Goal: Task Accomplishment & Management: Manage account settings

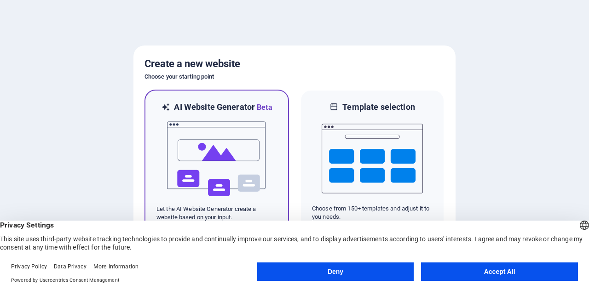
click at [243, 141] on img at bounding box center [216, 159] width 101 height 92
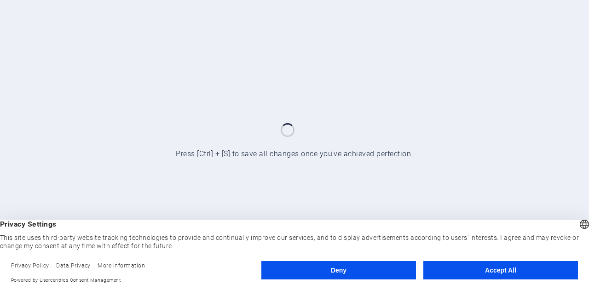
click at [482, 277] on button "Accept All" at bounding box center [500, 270] width 155 height 18
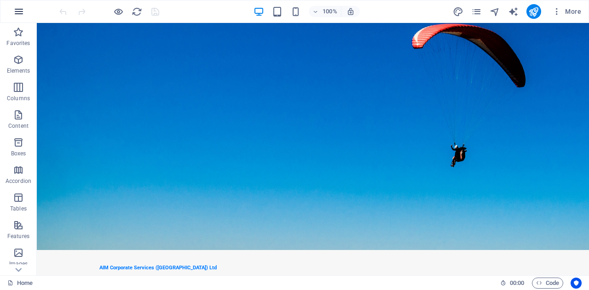
click at [24, 7] on button "button" at bounding box center [19, 11] width 22 height 22
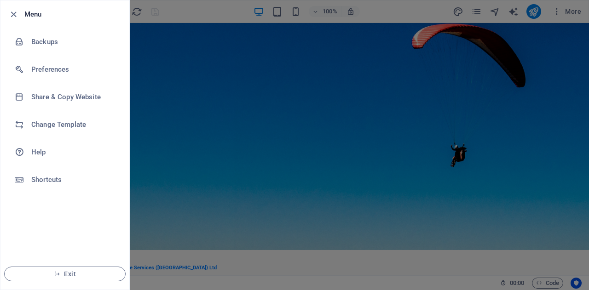
click at [176, 104] on div at bounding box center [294, 145] width 589 height 290
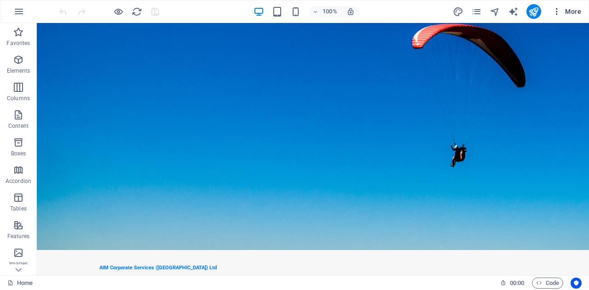
click at [553, 10] on icon "button" at bounding box center [556, 11] width 9 height 9
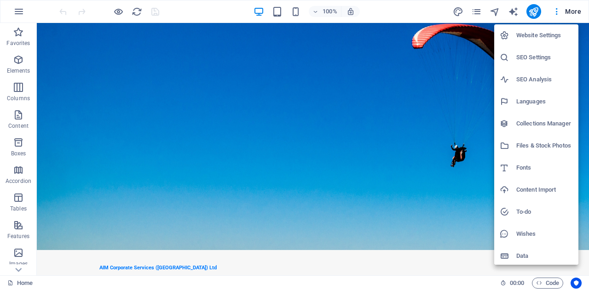
click at [447, 92] on div at bounding box center [294, 145] width 589 height 290
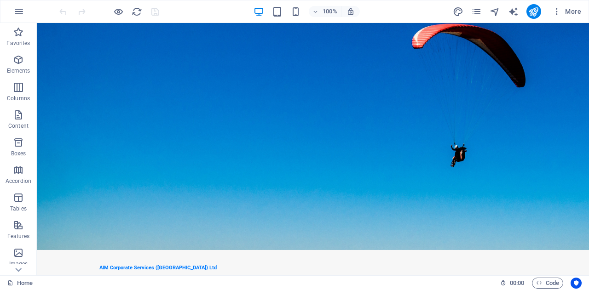
click at [447, 92] on div "Website Settings SEO Settings SEO Analysis Languages Collections Manager Files …" at bounding box center [294, 148] width 589 height 285
click at [574, 8] on span "More" at bounding box center [566, 11] width 29 height 9
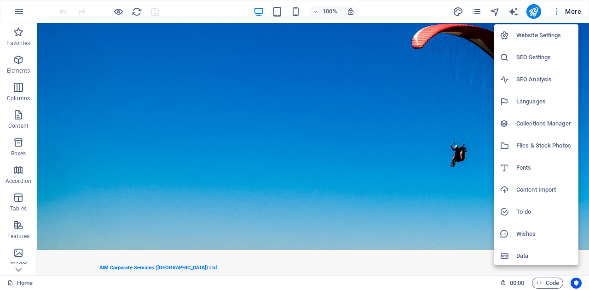
click at [574, 8] on div at bounding box center [294, 145] width 589 height 290
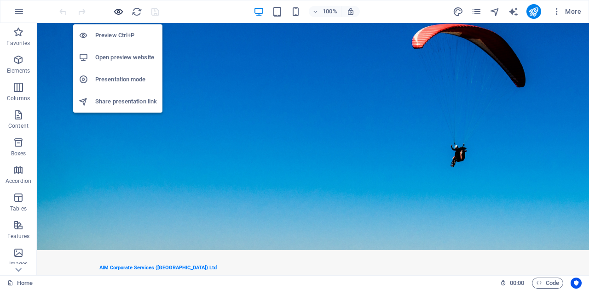
click at [121, 11] on icon "button" at bounding box center [118, 11] width 11 height 11
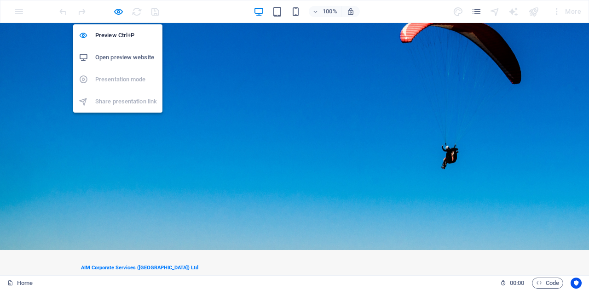
click at [102, 57] on h6 "Open preview website" at bounding box center [126, 57] width 62 height 11
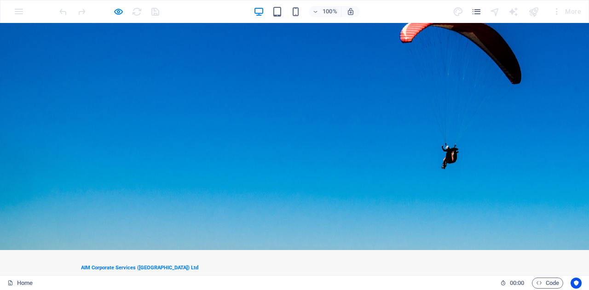
click at [124, 4] on div at bounding box center [109, 11] width 103 height 15
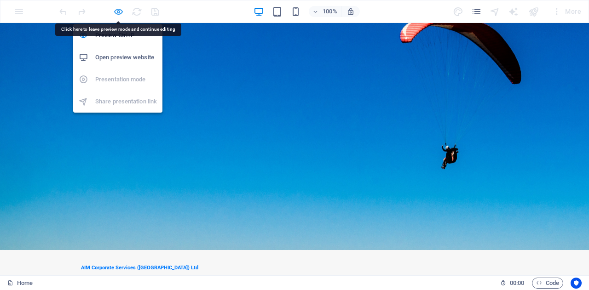
click at [121, 12] on icon "button" at bounding box center [118, 11] width 11 height 11
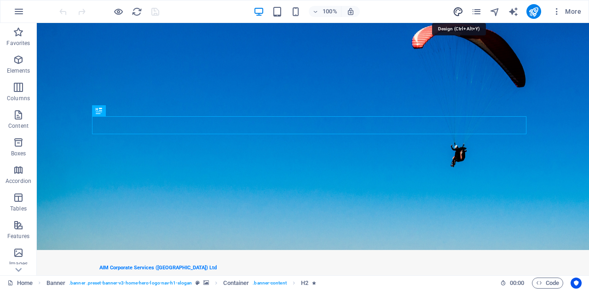
click at [463, 14] on icon "design" at bounding box center [458, 11] width 11 height 11
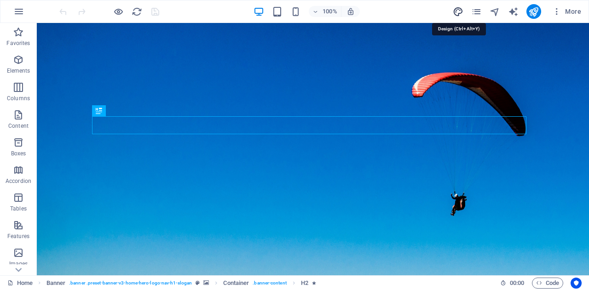
select select "px"
select select "200"
select select "px"
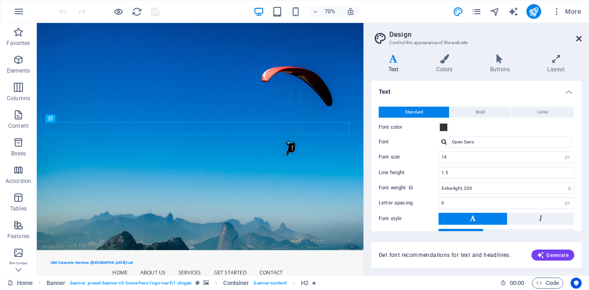
click at [578, 37] on icon at bounding box center [579, 38] width 6 height 7
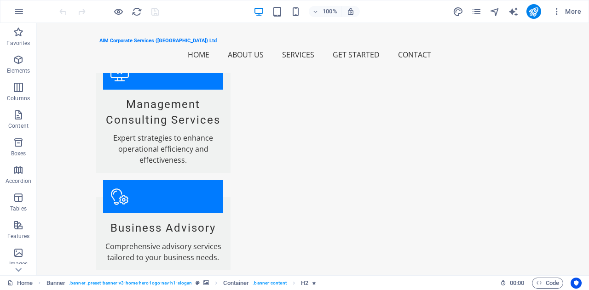
scroll to position [921, 0]
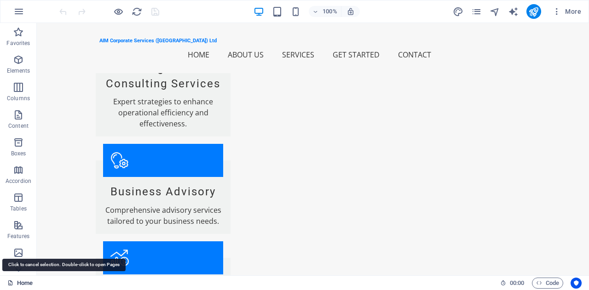
click at [25, 282] on link "Home" at bounding box center [19, 283] width 25 height 11
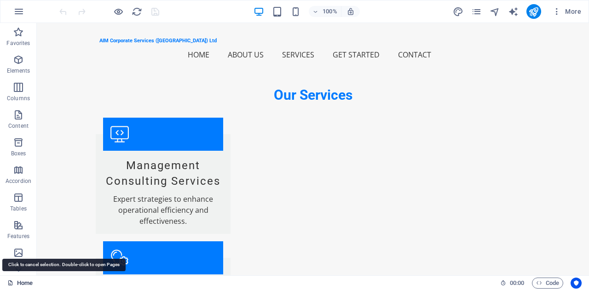
scroll to position [910, 0]
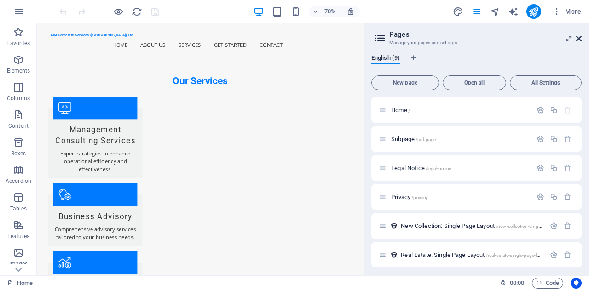
click at [580, 39] on icon at bounding box center [579, 38] width 6 height 7
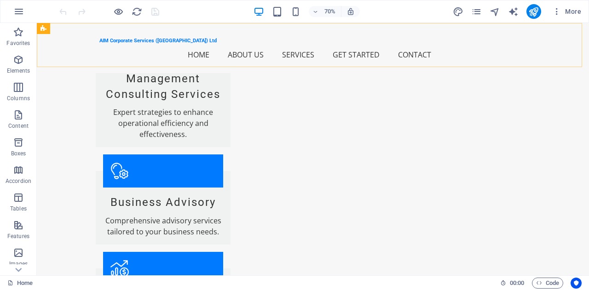
scroll to position [921, 0]
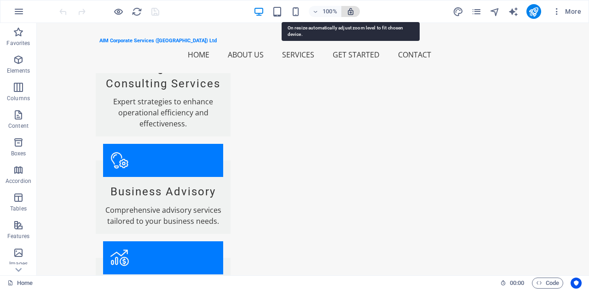
click at [349, 10] on icon "button" at bounding box center [351, 11] width 8 height 8
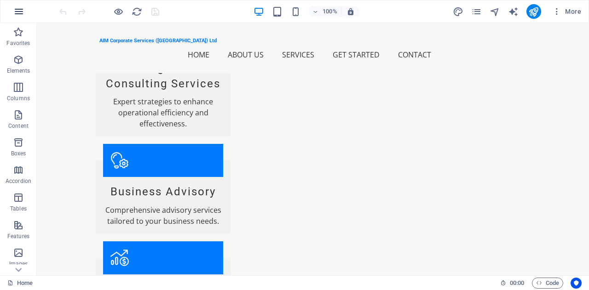
click at [19, 13] on icon "button" at bounding box center [18, 11] width 11 height 11
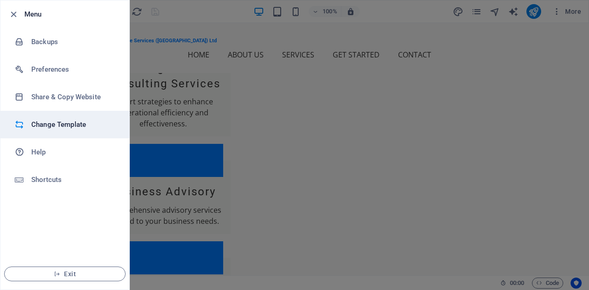
click at [52, 122] on h6 "Change Template" at bounding box center [73, 124] width 85 height 11
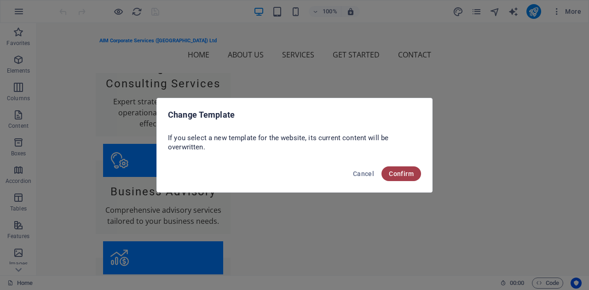
click at [410, 171] on span "Confirm" at bounding box center [401, 173] width 25 height 7
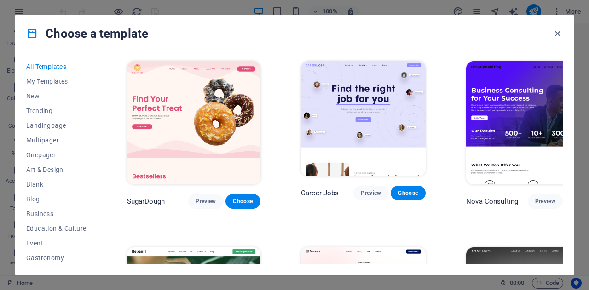
click at [516, 108] on img at bounding box center [532, 122] width 133 height 123
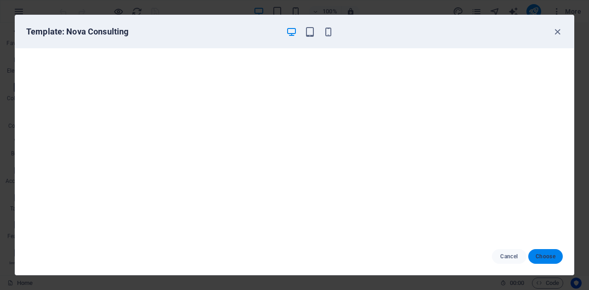
click at [549, 252] on button "Choose" at bounding box center [545, 256] width 35 height 15
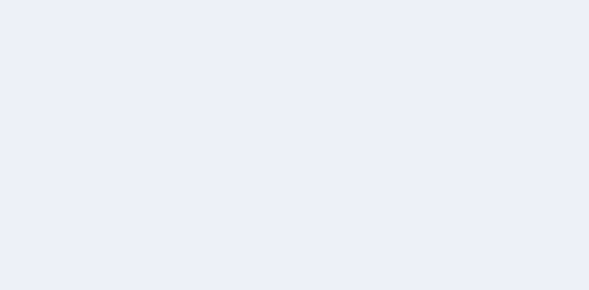
click at [318, 173] on div at bounding box center [294, 145] width 589 height 290
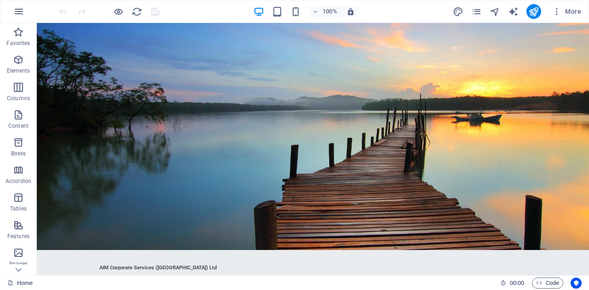
drag, startPoint x: 589, startPoint y: 44, endPoint x: 626, endPoint y: 45, distance: 36.8
click at [22, 17] on button "button" at bounding box center [19, 11] width 22 height 22
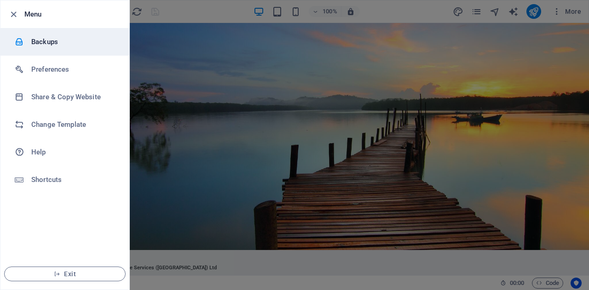
click at [35, 46] on h6 "Backups" at bounding box center [73, 41] width 85 height 11
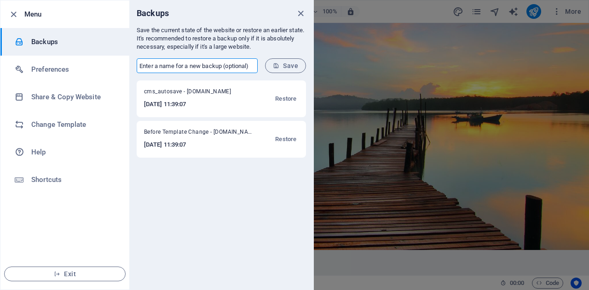
click at [169, 65] on input "text" at bounding box center [197, 65] width 121 height 15
type input "Template 1"
click at [280, 67] on span "Save" at bounding box center [285, 65] width 25 height 7
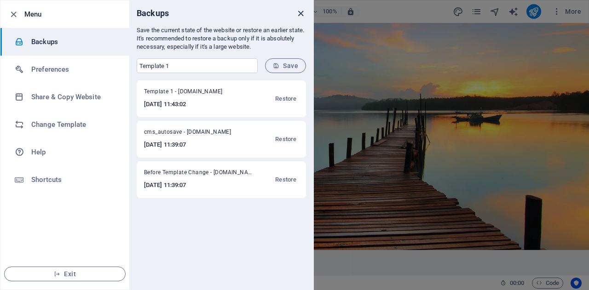
click at [298, 12] on icon "close" at bounding box center [301, 13] width 11 height 11
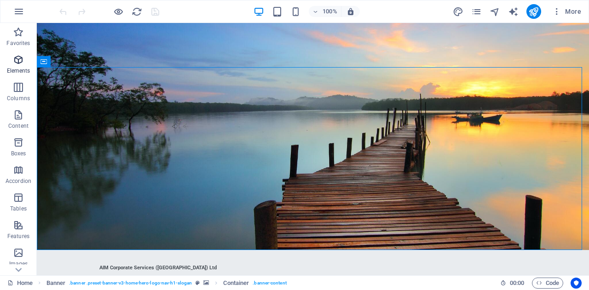
click at [18, 60] on icon "button" at bounding box center [18, 59] width 11 height 11
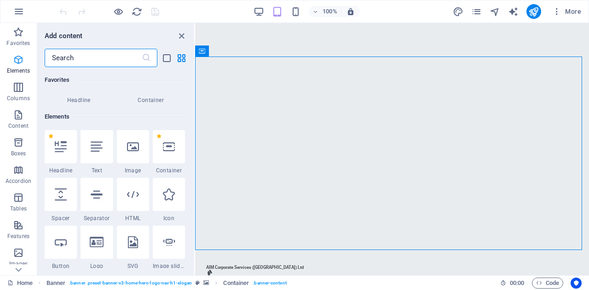
scroll to position [98, 0]
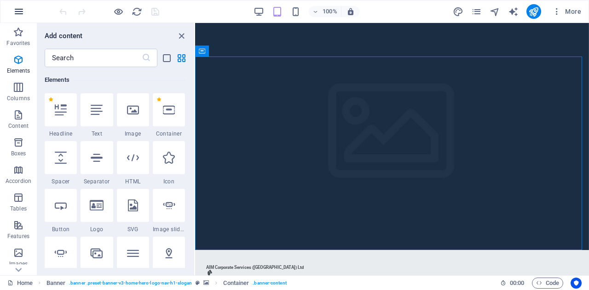
click at [21, 6] on icon "button" at bounding box center [18, 11] width 11 height 11
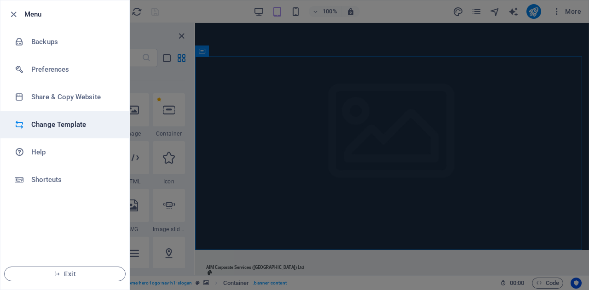
click at [42, 125] on h6 "Change Template" at bounding box center [73, 124] width 85 height 11
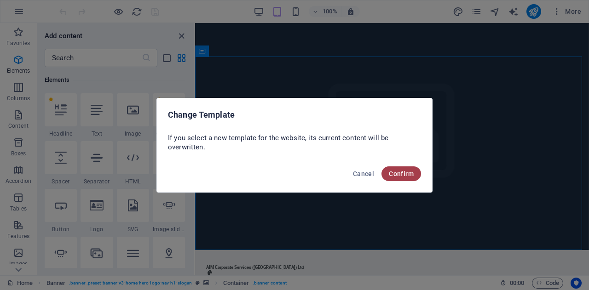
click at [407, 174] on span "Confirm" at bounding box center [401, 173] width 25 height 7
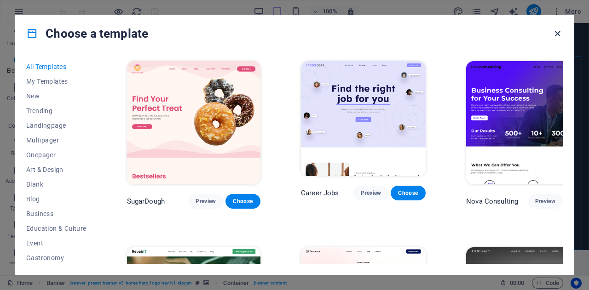
click at [560, 35] on icon "button" at bounding box center [557, 34] width 11 height 11
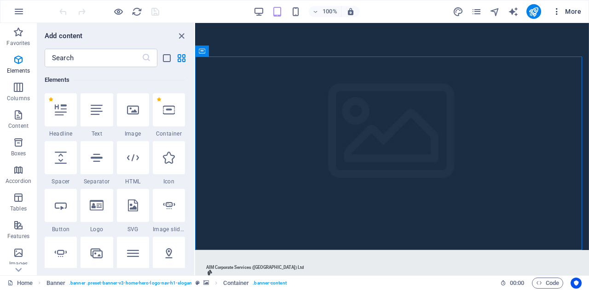
click at [553, 13] on icon "button" at bounding box center [556, 11] width 9 height 9
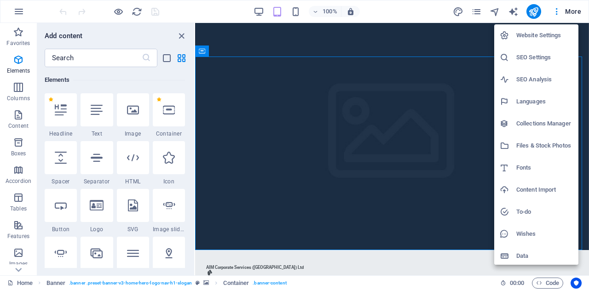
click at [529, 57] on h6 "SEO Settings" at bounding box center [544, 57] width 57 height 11
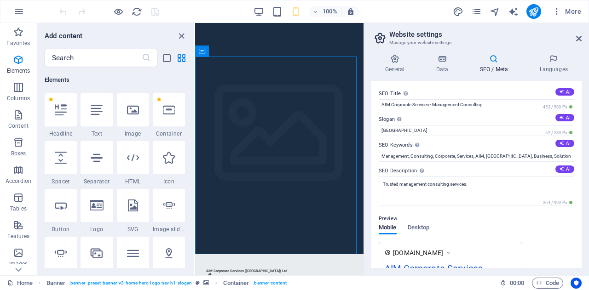
drag, startPoint x: 582, startPoint y: 85, endPoint x: 583, endPoint y: 126, distance: 41.0
click at [583, 126] on div "General Data SEO / Meta Languages Website name [DOMAIN_NAME] Logo Drag files he…" at bounding box center [476, 161] width 225 height 229
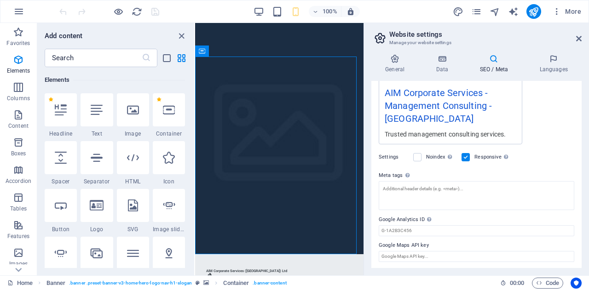
scroll to position [0, 0]
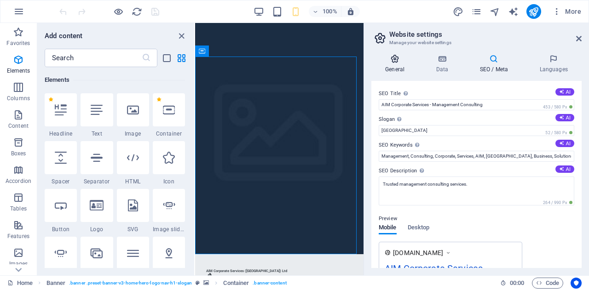
click at [395, 61] on icon at bounding box center [394, 58] width 47 height 9
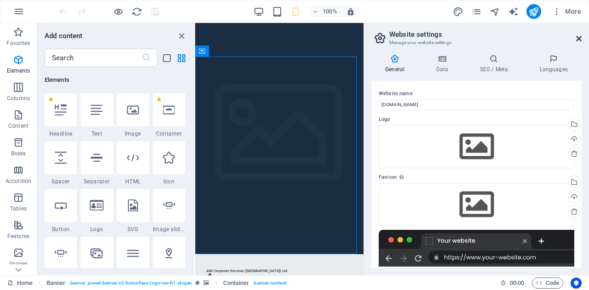
click at [576, 40] on icon at bounding box center [579, 38] width 6 height 7
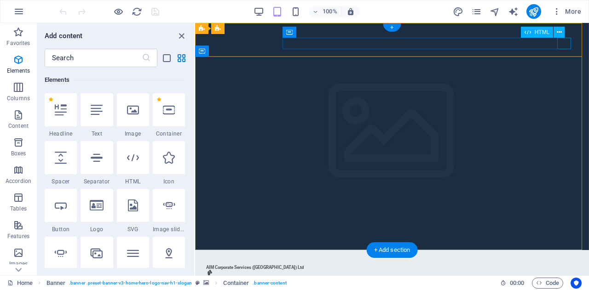
click at [564, 282] on div "Menu" at bounding box center [392, 288] width 372 height 12
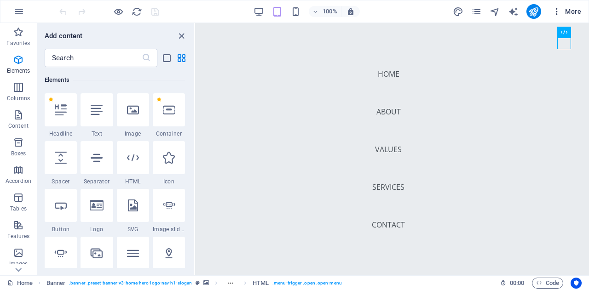
click at [571, 9] on span "More" at bounding box center [566, 11] width 29 height 9
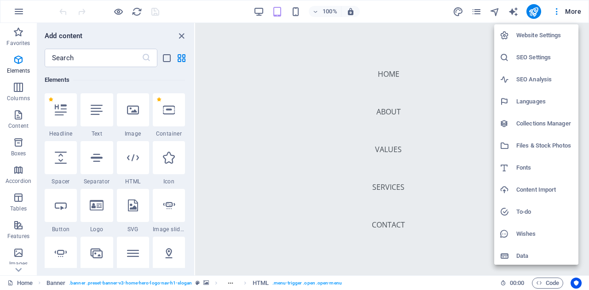
click at [293, 12] on div at bounding box center [294, 145] width 589 height 290
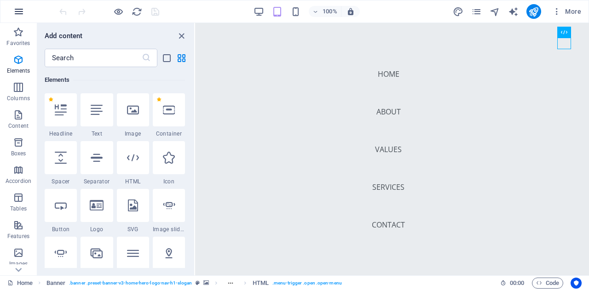
click at [20, 9] on icon "button" at bounding box center [18, 11] width 11 height 11
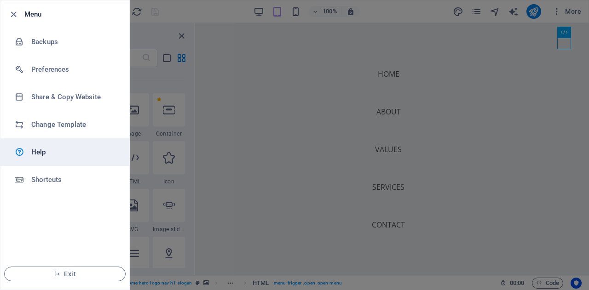
click at [38, 152] on h6 "Help" at bounding box center [73, 152] width 85 height 11
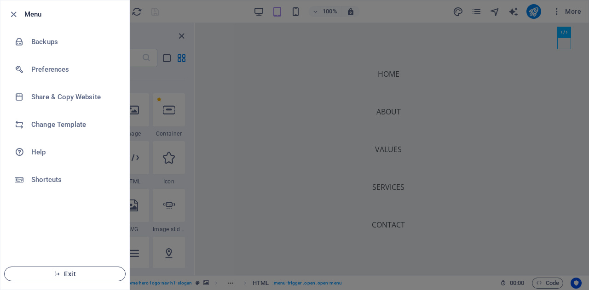
click at [30, 276] on span "Exit" at bounding box center [65, 274] width 106 height 7
